Goal: Navigation & Orientation: Find specific page/section

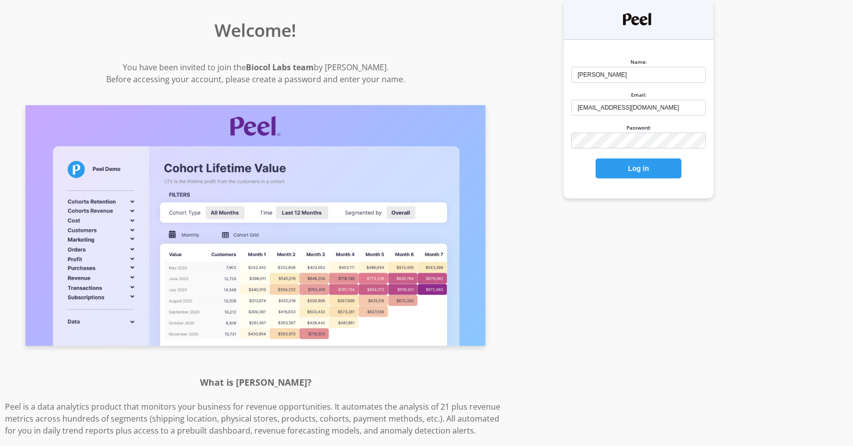
click at [596, 159] on button "Log in" at bounding box center [639, 169] width 86 height 20
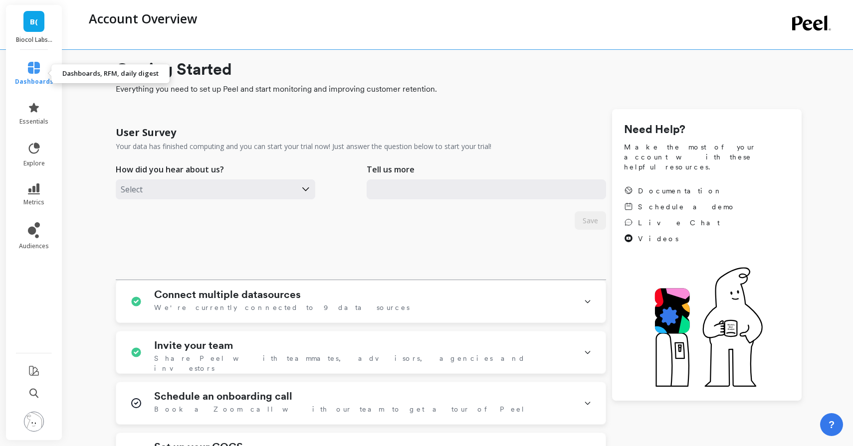
click at [34, 66] on icon at bounding box center [34, 68] width 12 height 12
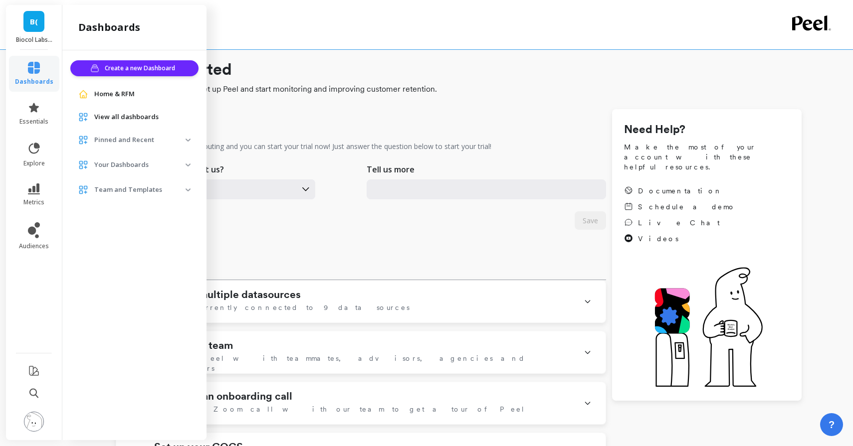
click at [30, 68] on icon at bounding box center [34, 68] width 12 height 12
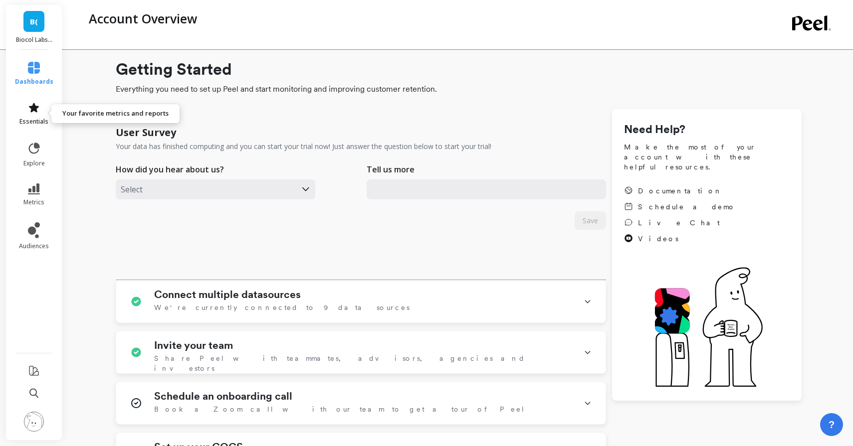
click at [31, 116] on link "essentials" at bounding box center [34, 114] width 38 height 24
click at [35, 108] on icon at bounding box center [34, 107] width 10 height 9
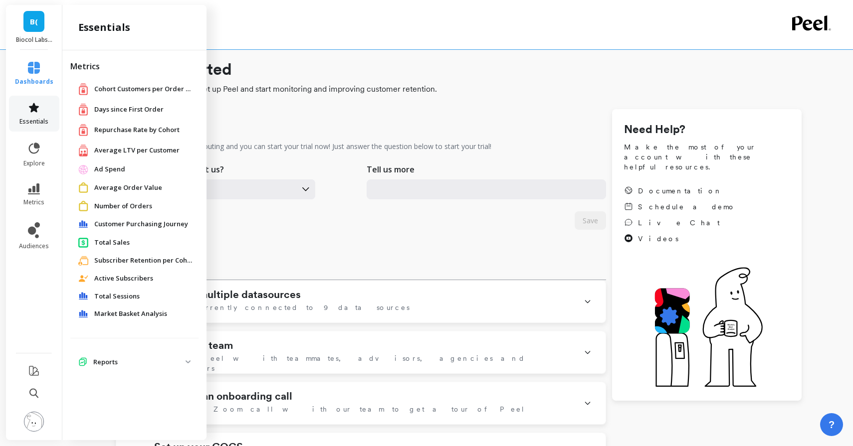
click at [35, 108] on icon at bounding box center [34, 107] width 10 height 9
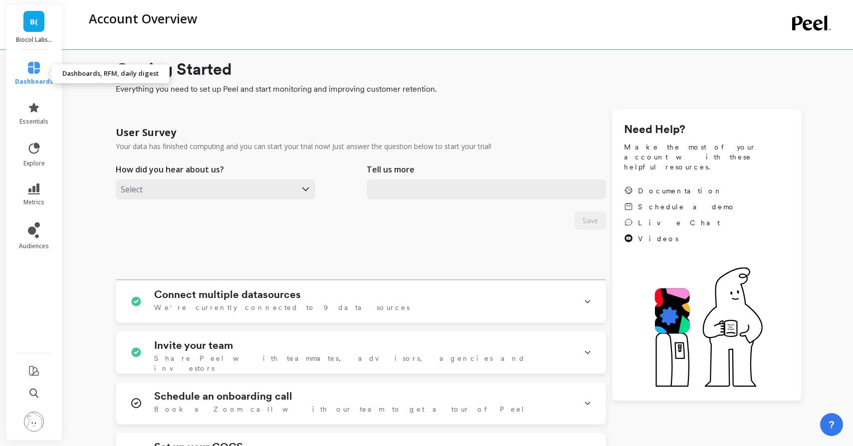
click at [32, 75] on link "dashboards" at bounding box center [34, 74] width 38 height 24
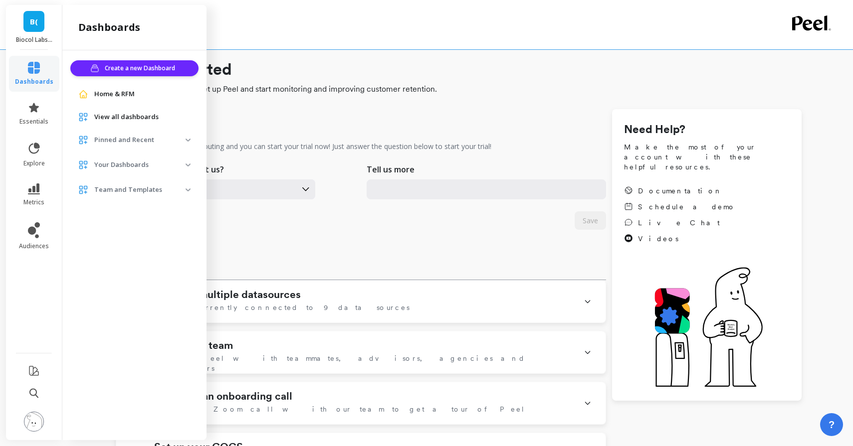
click at [32, 75] on link "dashboards" at bounding box center [34, 74] width 38 height 24
